Goal: Contribute content: Add original content to the website for others to see

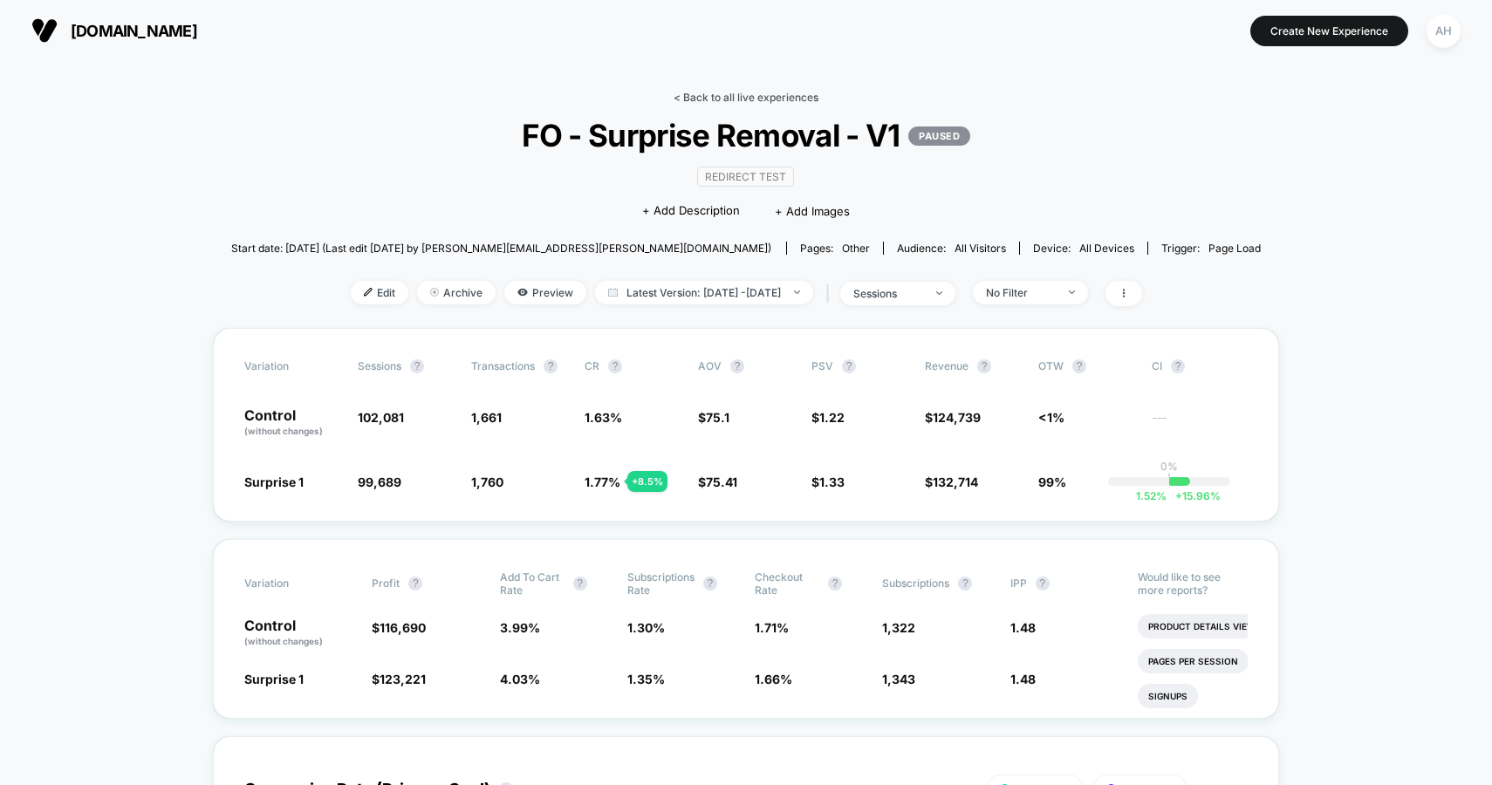
click at [722, 95] on link "< Back to all live experiences" at bounding box center [745, 97] width 145 height 13
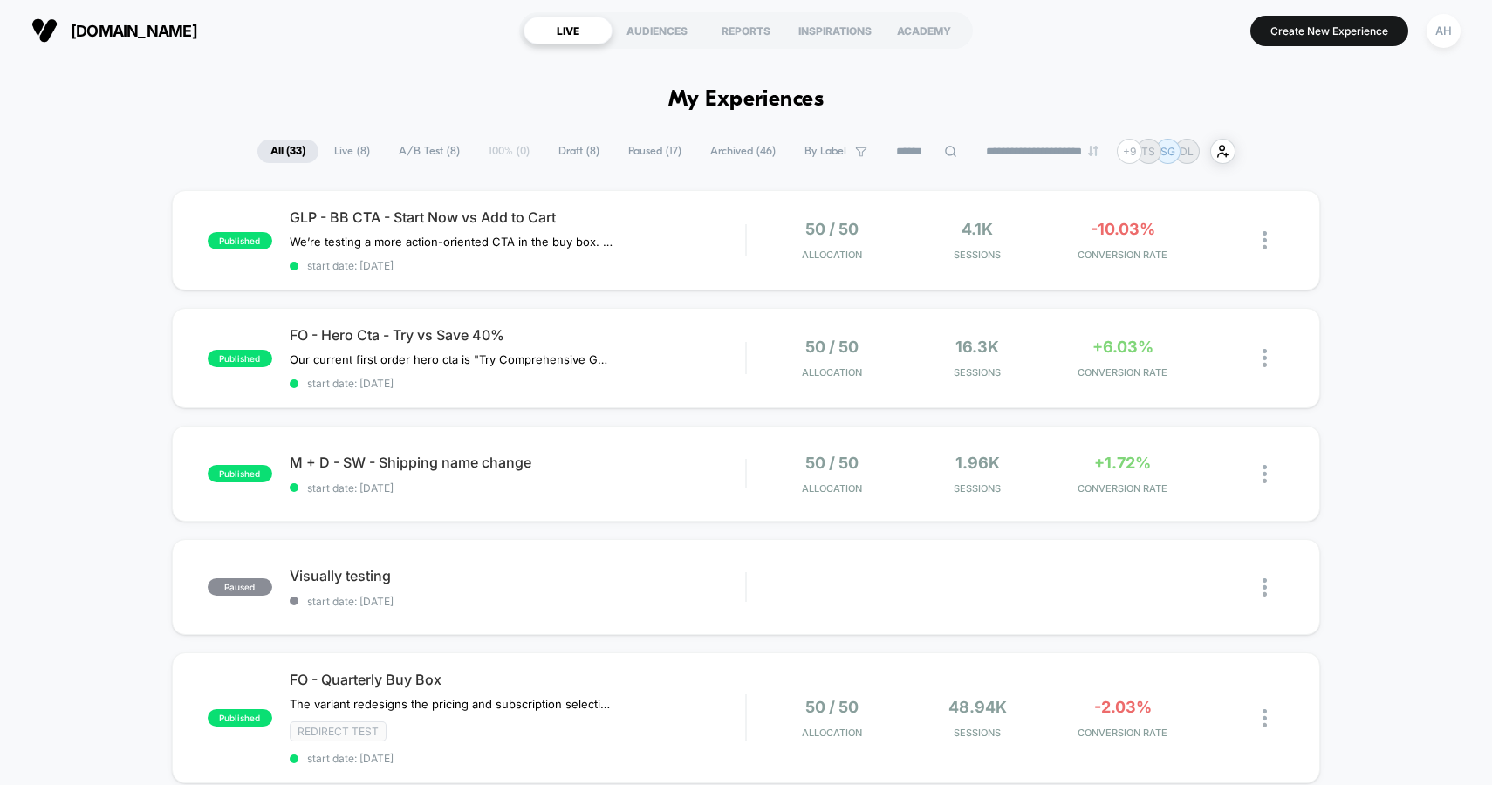
click at [715, 365] on div "FO - Hero Cta - Try vs Save 40% Our current first order hero cta is "Try Compre…" at bounding box center [518, 358] width 456 height 64
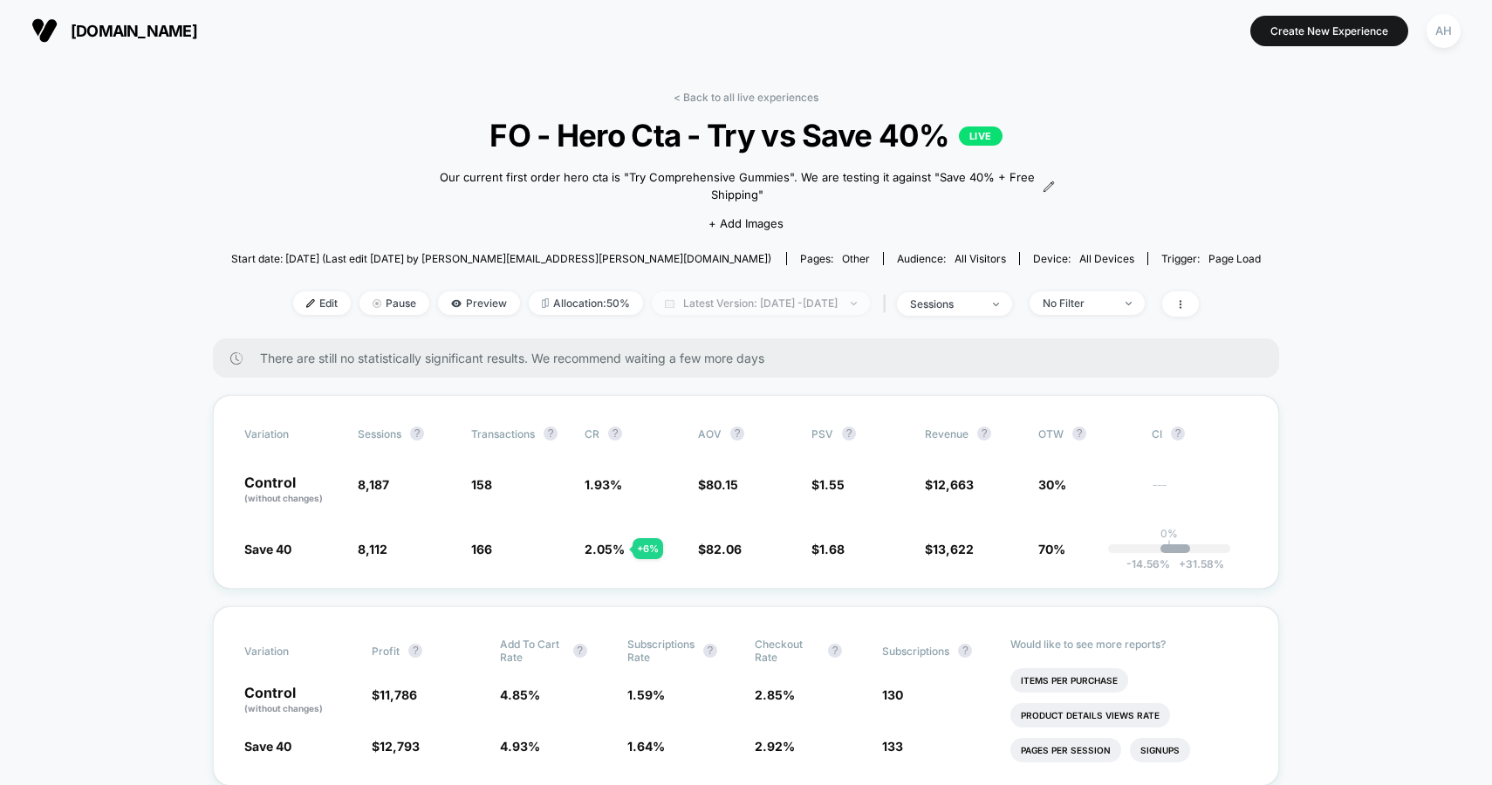
click at [825, 308] on span "Latest Version: [DATE] - [DATE]" at bounding box center [761, 303] width 218 height 24
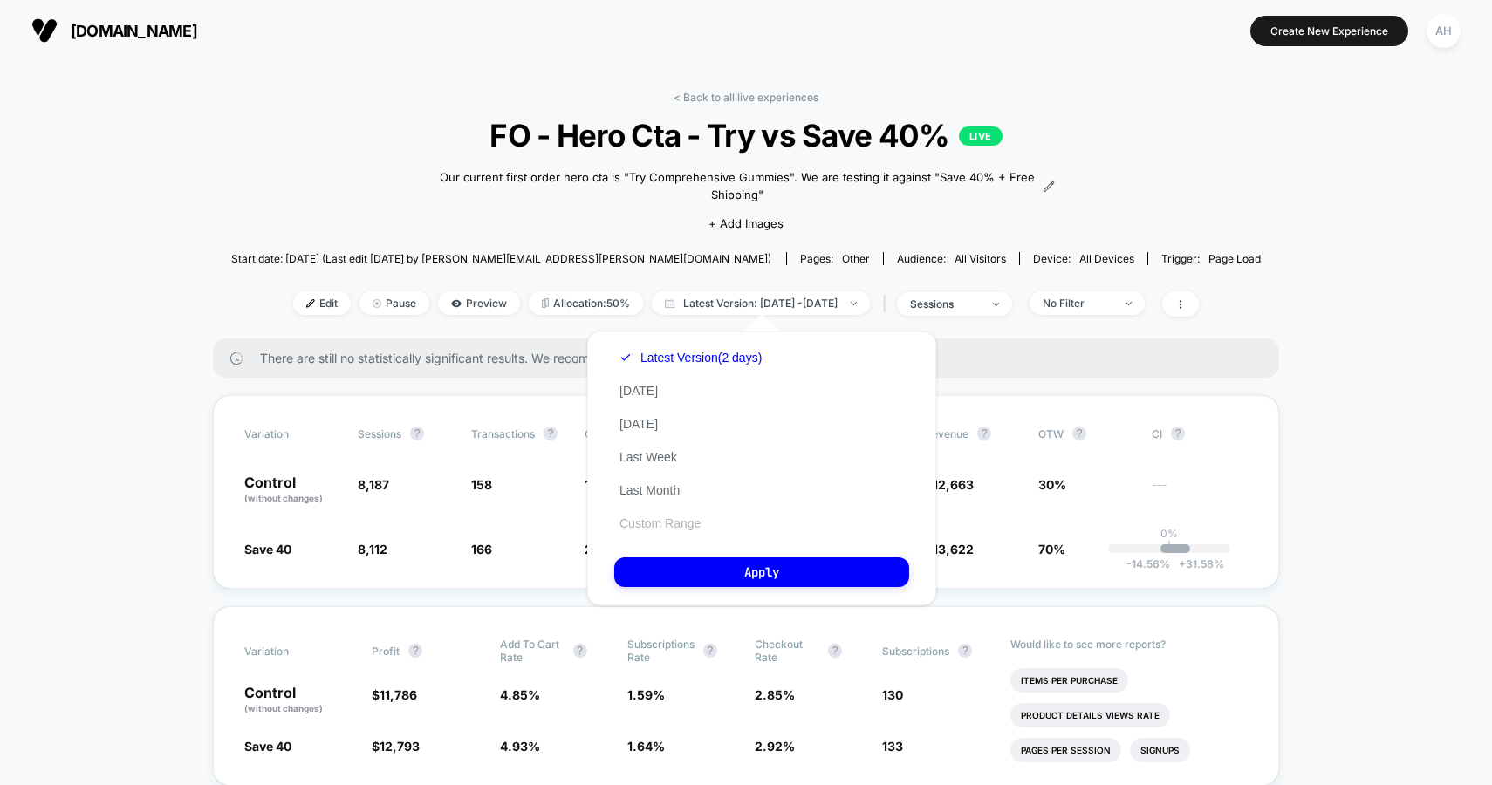
click at [679, 529] on button "Custom Range" at bounding box center [660, 523] width 92 height 16
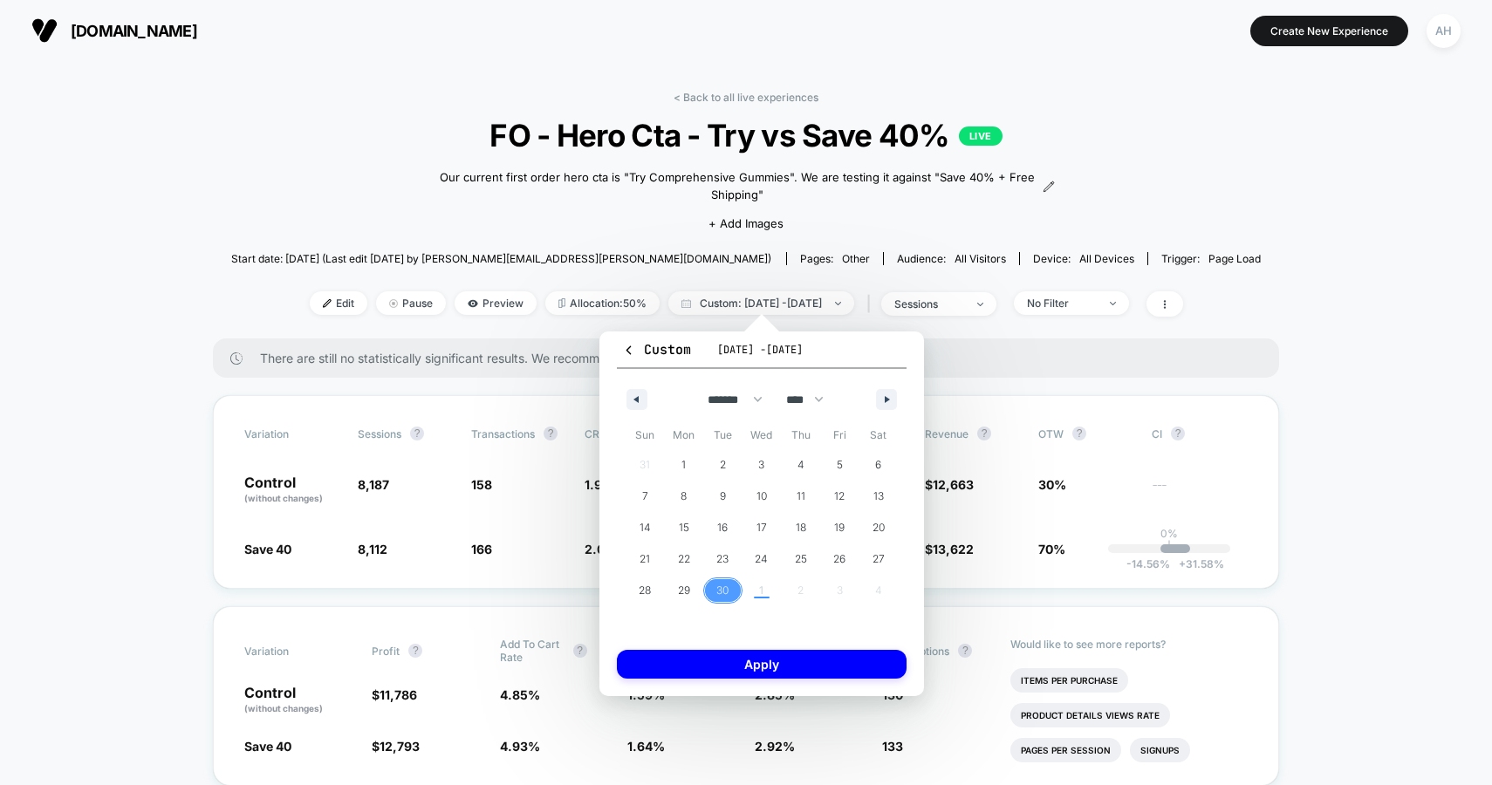
click at [715, 589] on span "30" at bounding box center [722, 590] width 39 height 23
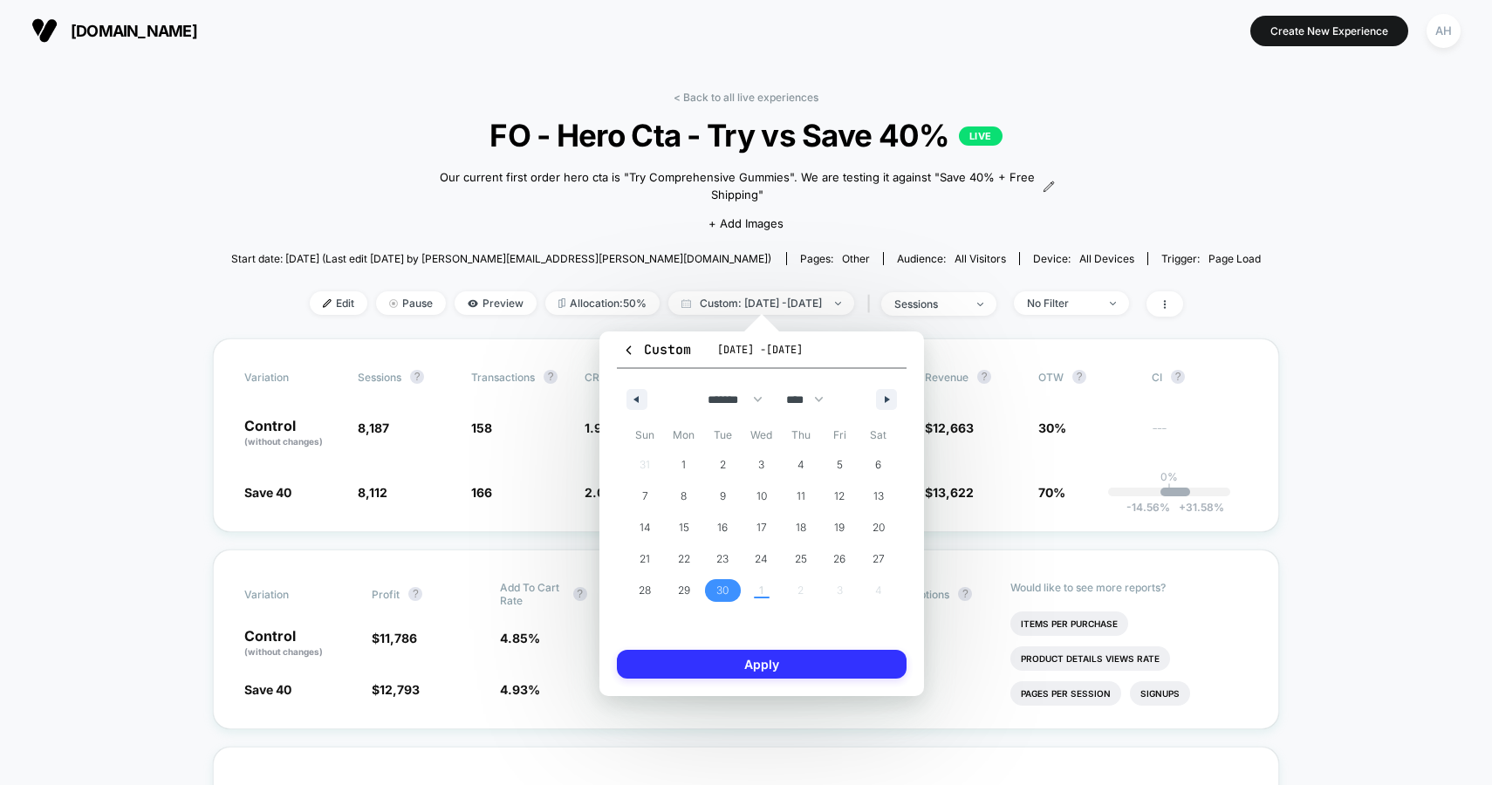
click at [749, 663] on button "Apply" at bounding box center [762, 664] width 290 height 29
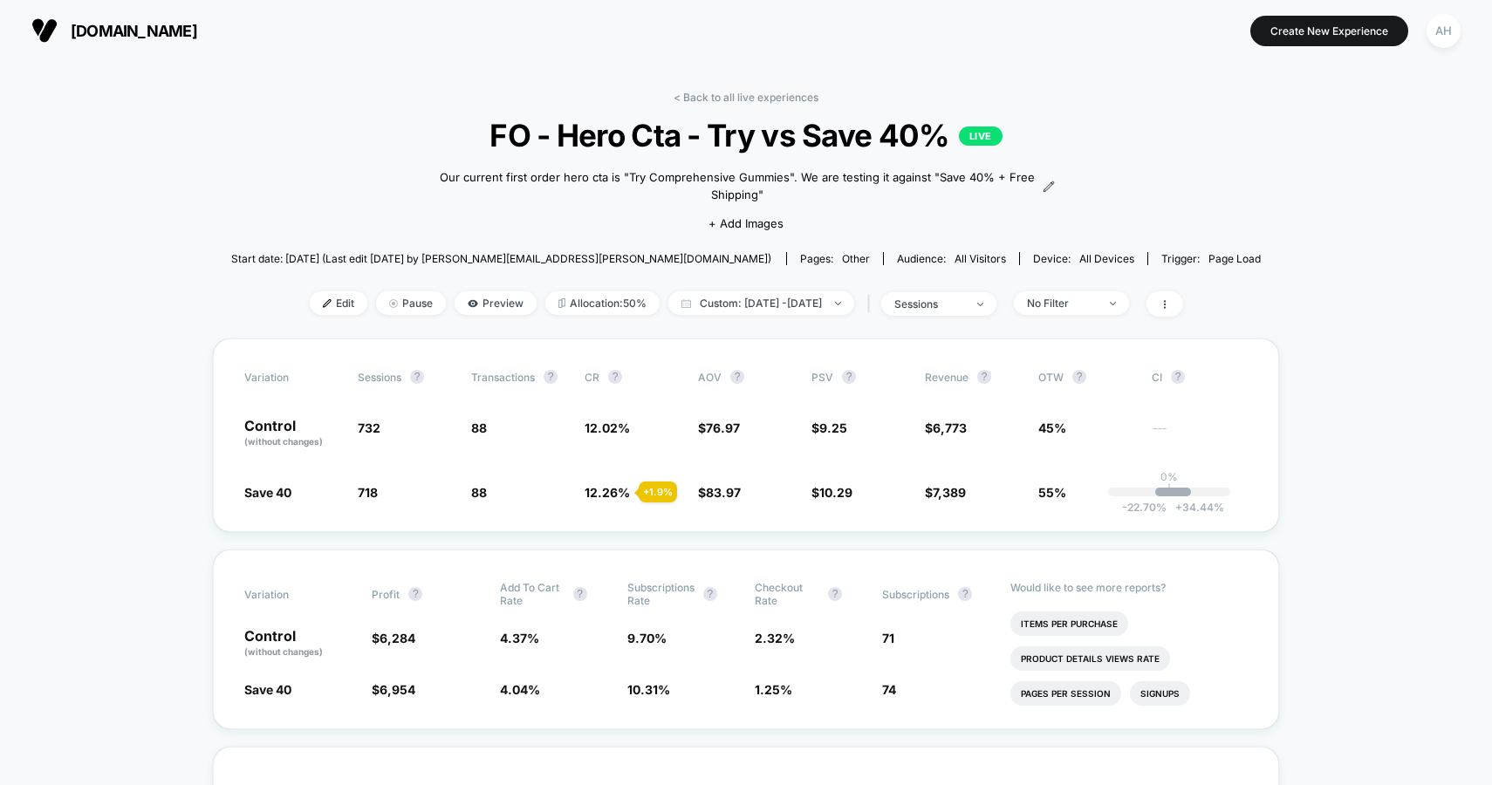
click at [748, 95] on link "< Back to all live experiences" at bounding box center [745, 97] width 145 height 13
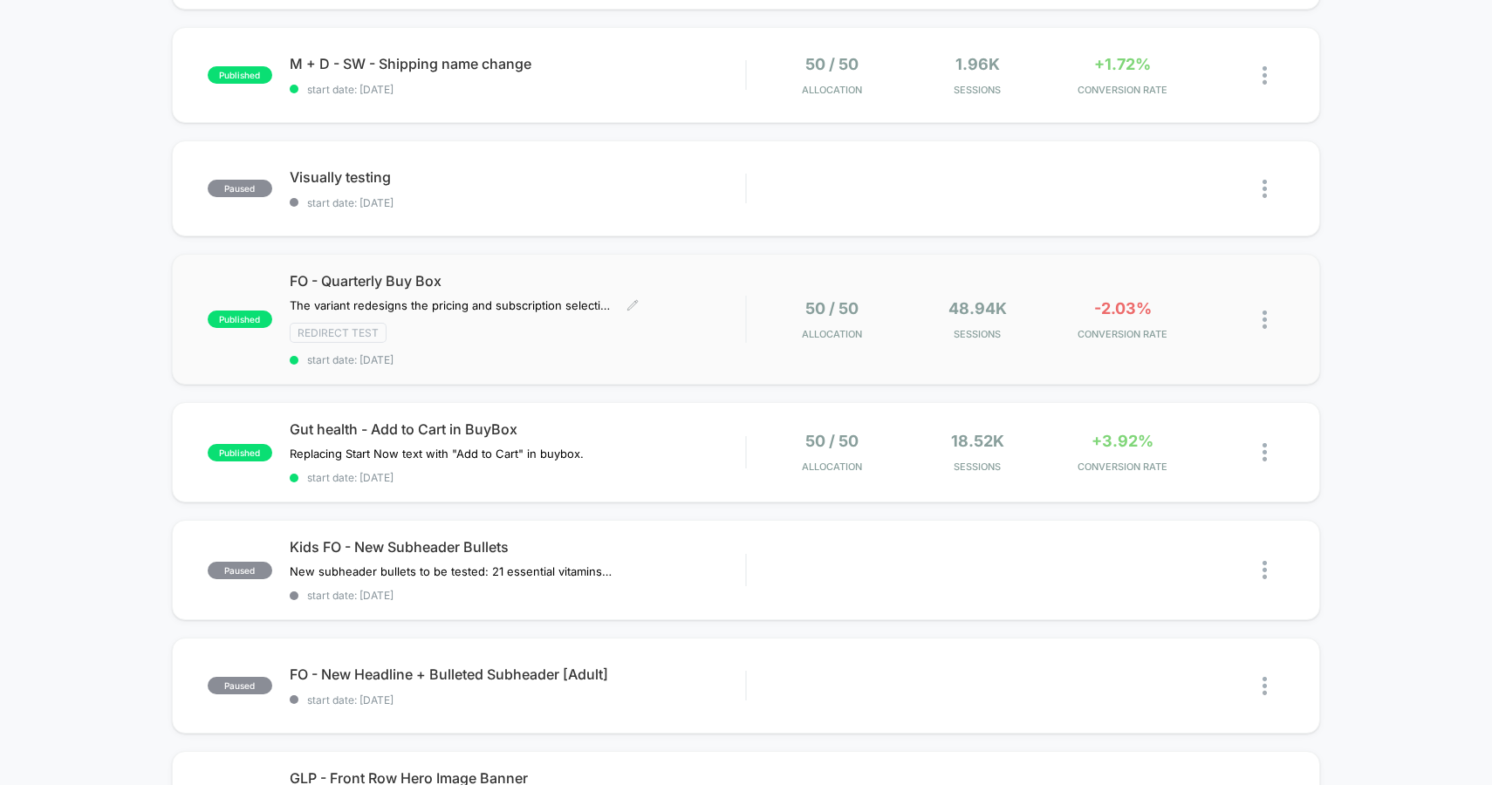
scroll to position [400, 0]
click at [705, 450] on div "Gut health - Add to Cart in BuyBox Replacing Start Now text with "Add to Cart" …" at bounding box center [518, 451] width 456 height 64
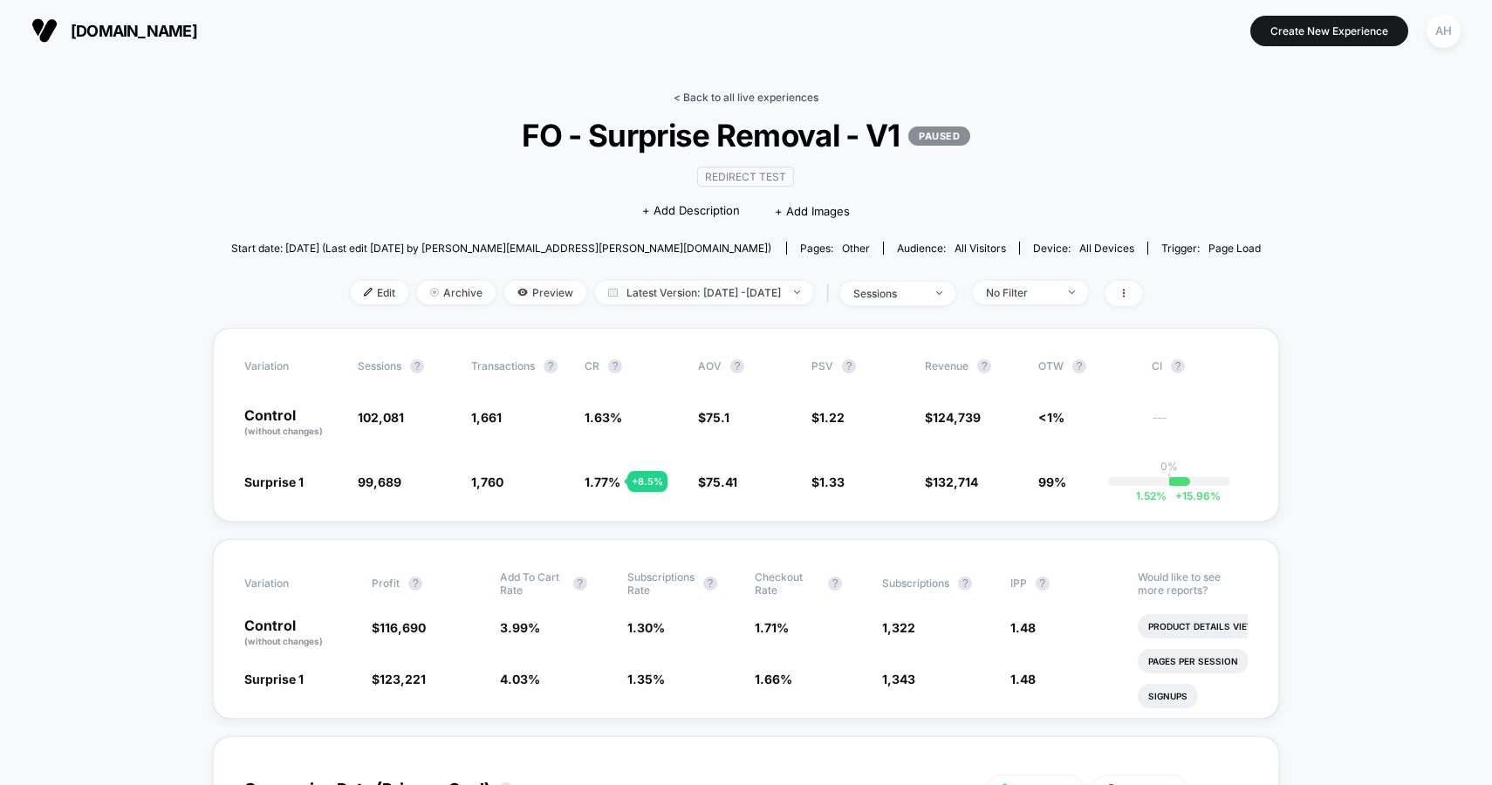
click at [781, 103] on link "< Back to all live experiences" at bounding box center [745, 97] width 145 height 13
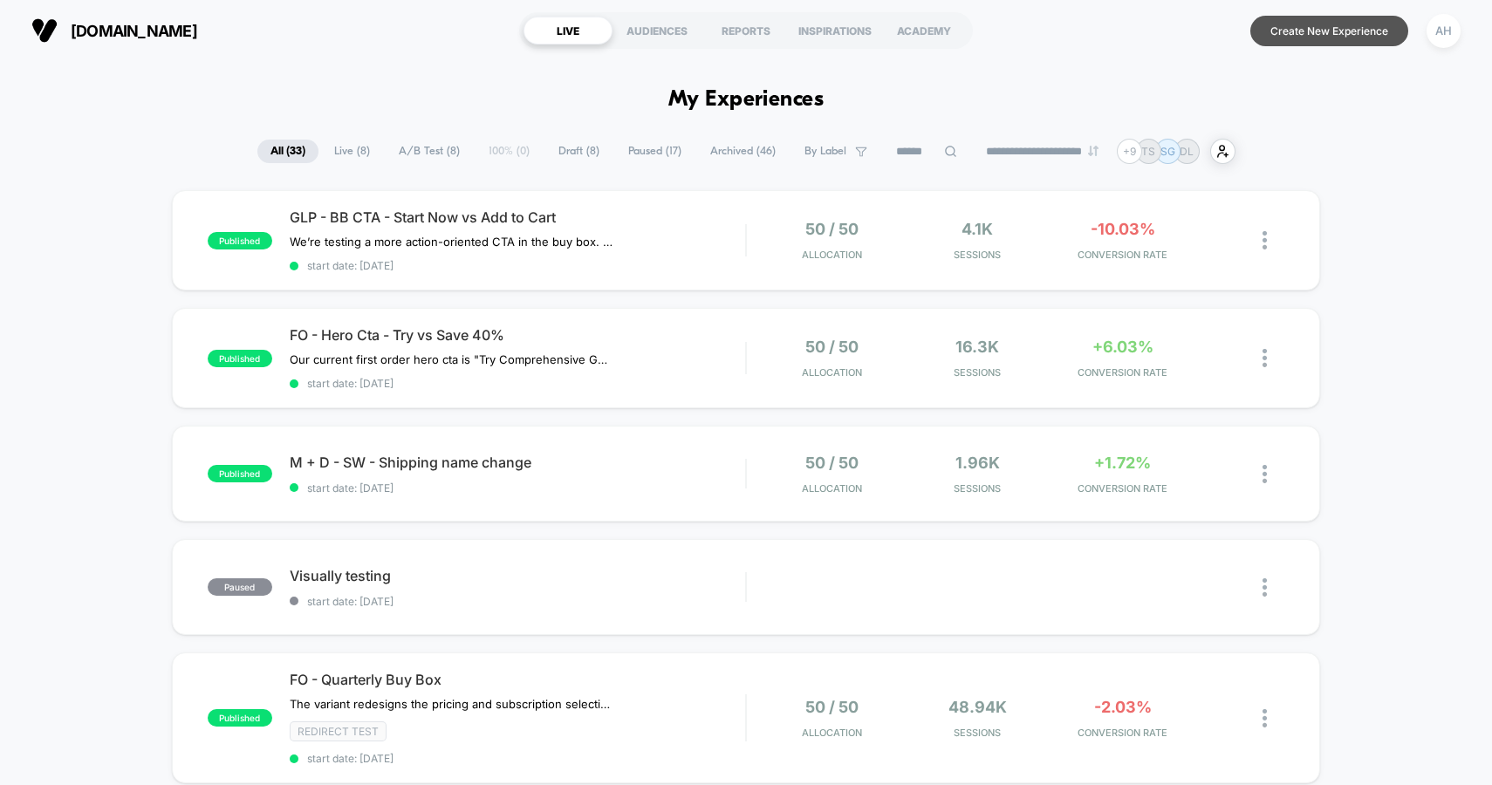
click at [1292, 35] on button "Create New Experience" at bounding box center [1329, 31] width 158 height 31
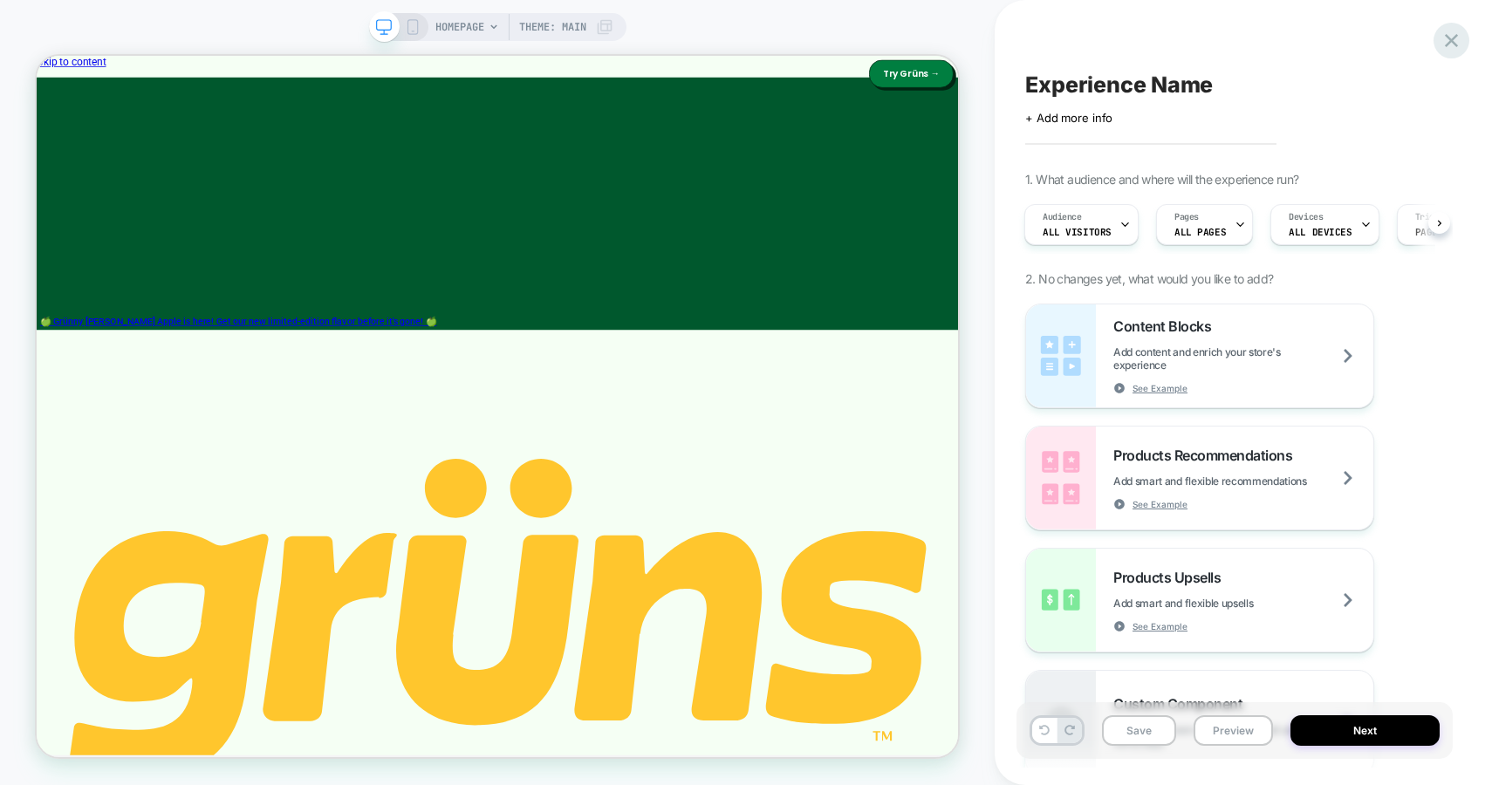
click at [1446, 38] on icon at bounding box center [1451, 41] width 24 height 24
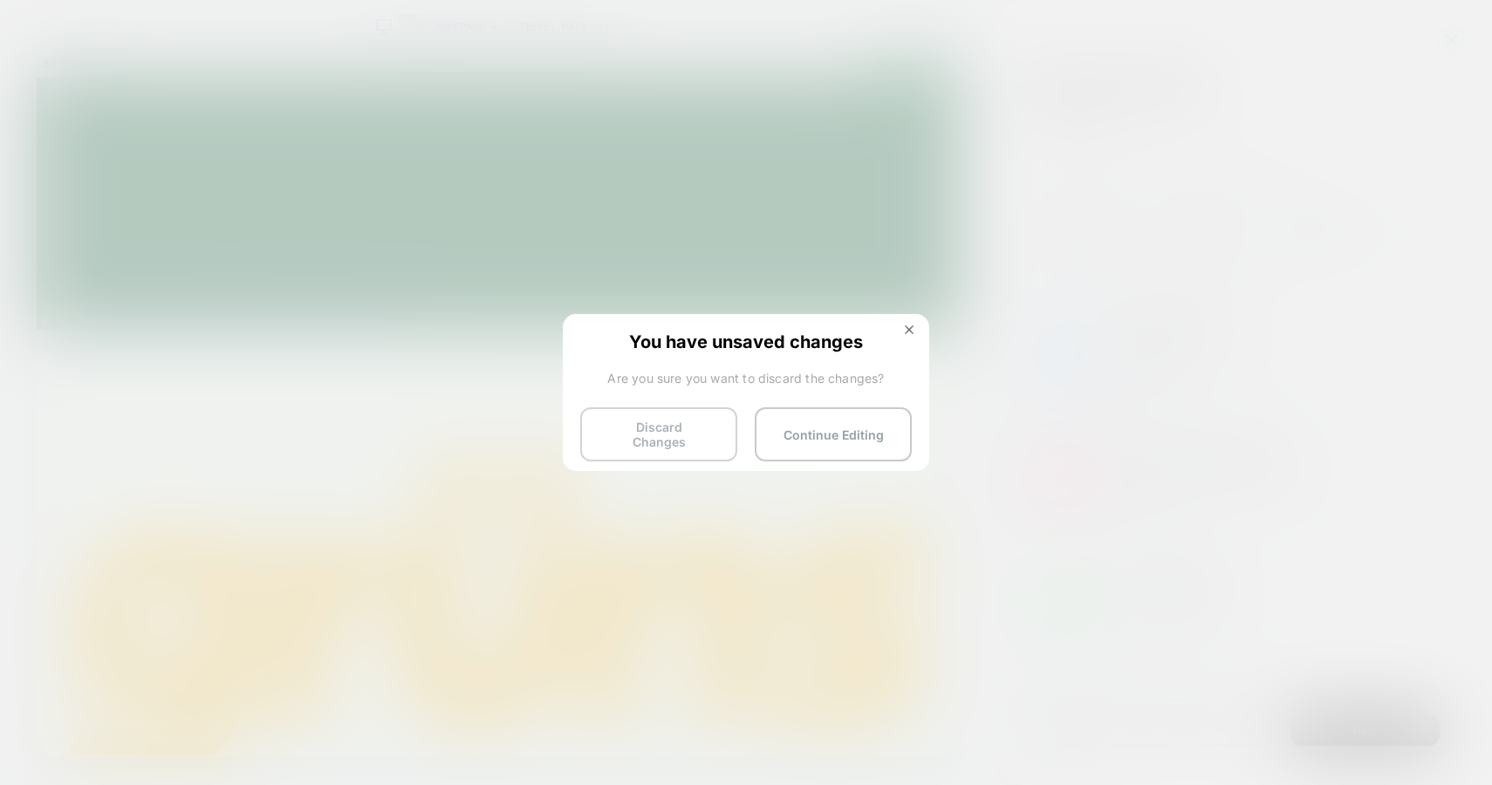
click at [661, 430] on button "Discard Changes" at bounding box center [658, 434] width 157 height 54
